Goal: Task Accomplishment & Management: Use online tool/utility

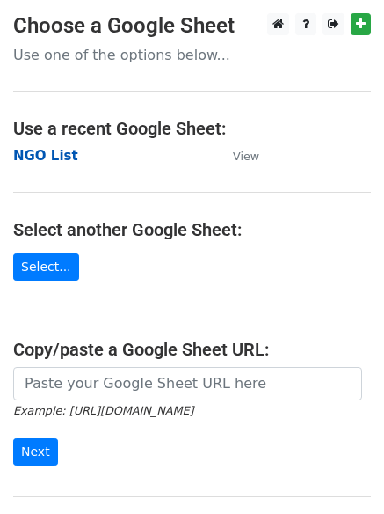
click at [52, 159] on strong "NGO List" at bounding box center [45, 156] width 65 height 16
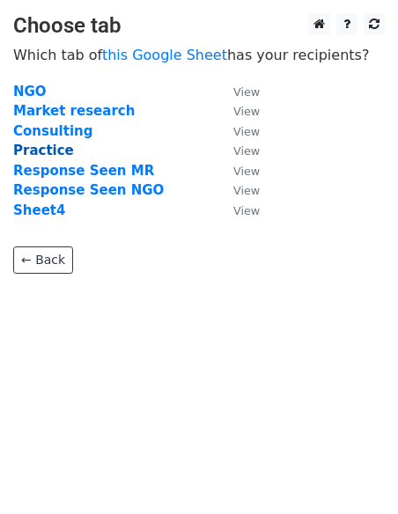
click at [44, 153] on strong "Practice" at bounding box center [43, 150] width 61 height 16
